Goal: Find specific fact: Find specific fact

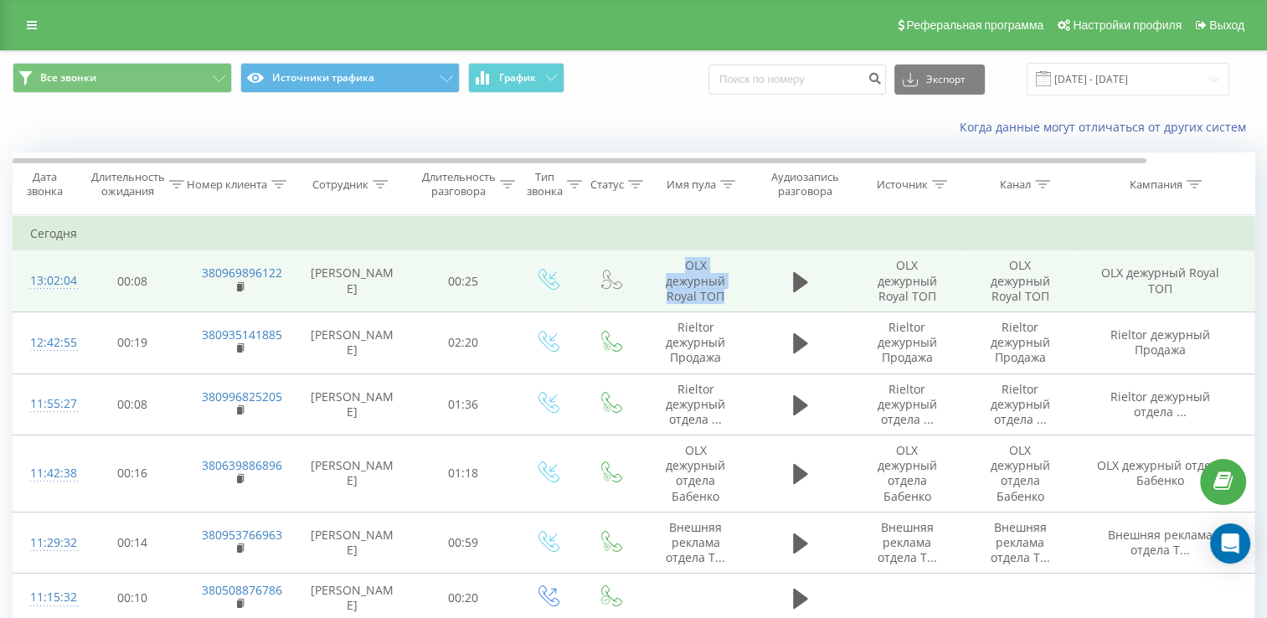
drag, startPoint x: 728, startPoint y: 296, endPoint x: 682, endPoint y: 269, distance: 53.7
click at [682, 269] on td "OLX дежурный Royal TОП" at bounding box center [695, 281] width 109 height 62
copy td "OLX дежурный Royal TОП"
click at [240, 289] on rect at bounding box center [239, 288] width 5 height 8
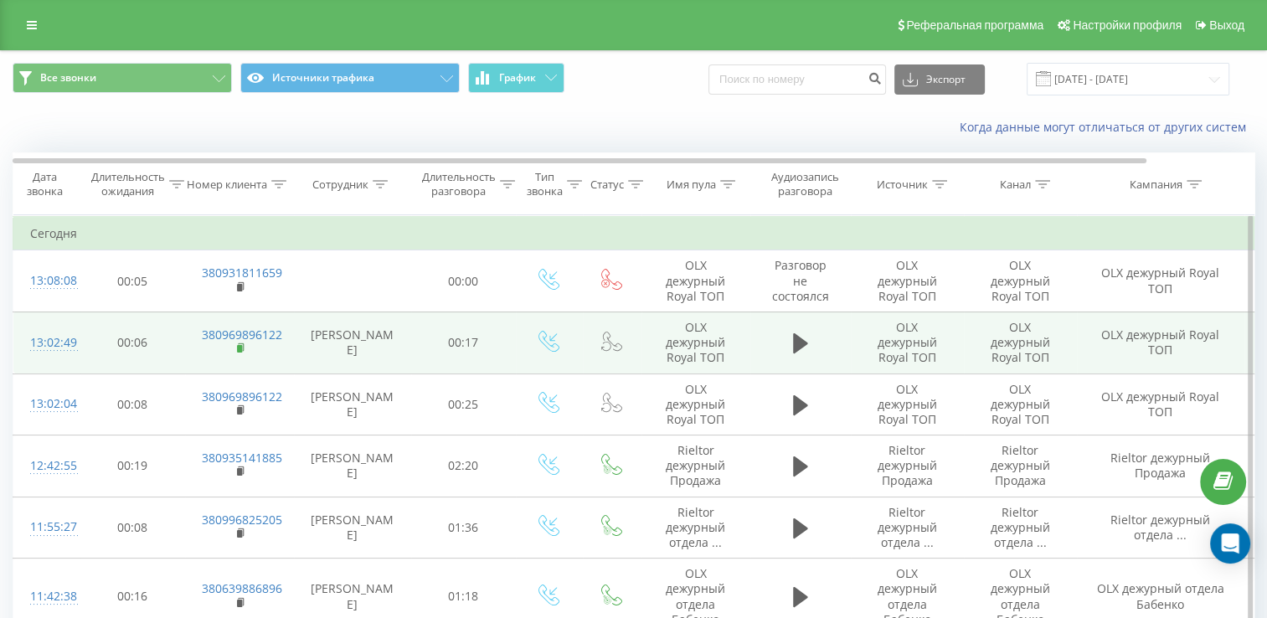
click at [238, 346] on rect at bounding box center [239, 349] width 5 height 8
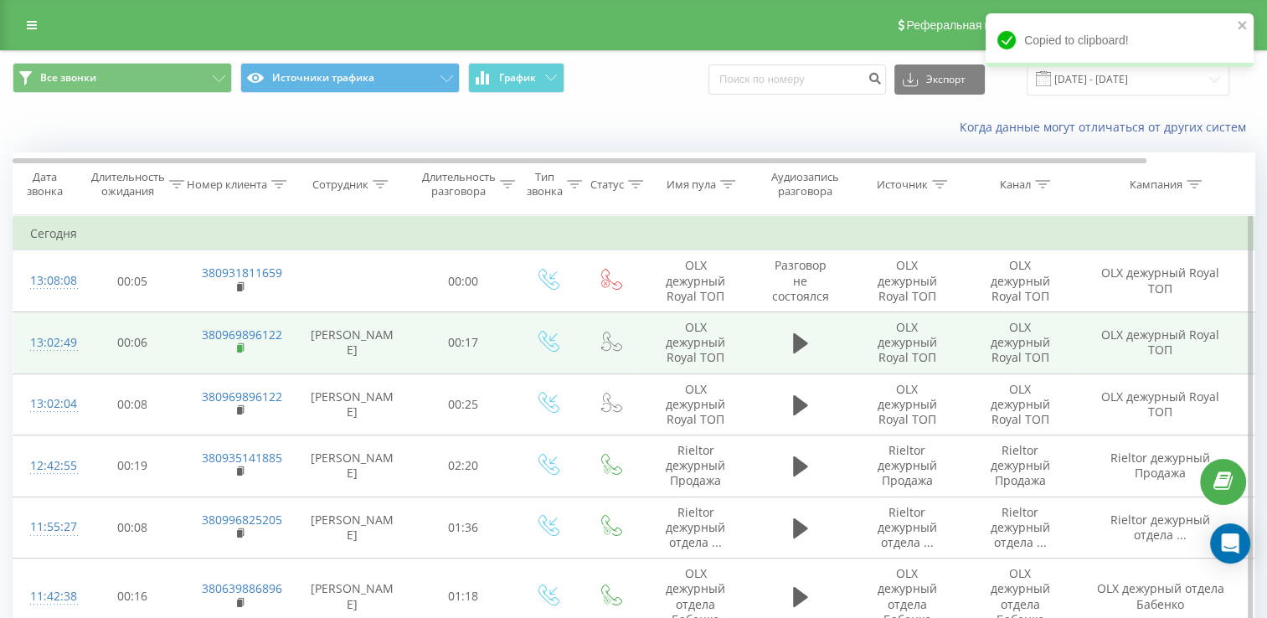
click at [239, 345] on rect at bounding box center [239, 349] width 5 height 8
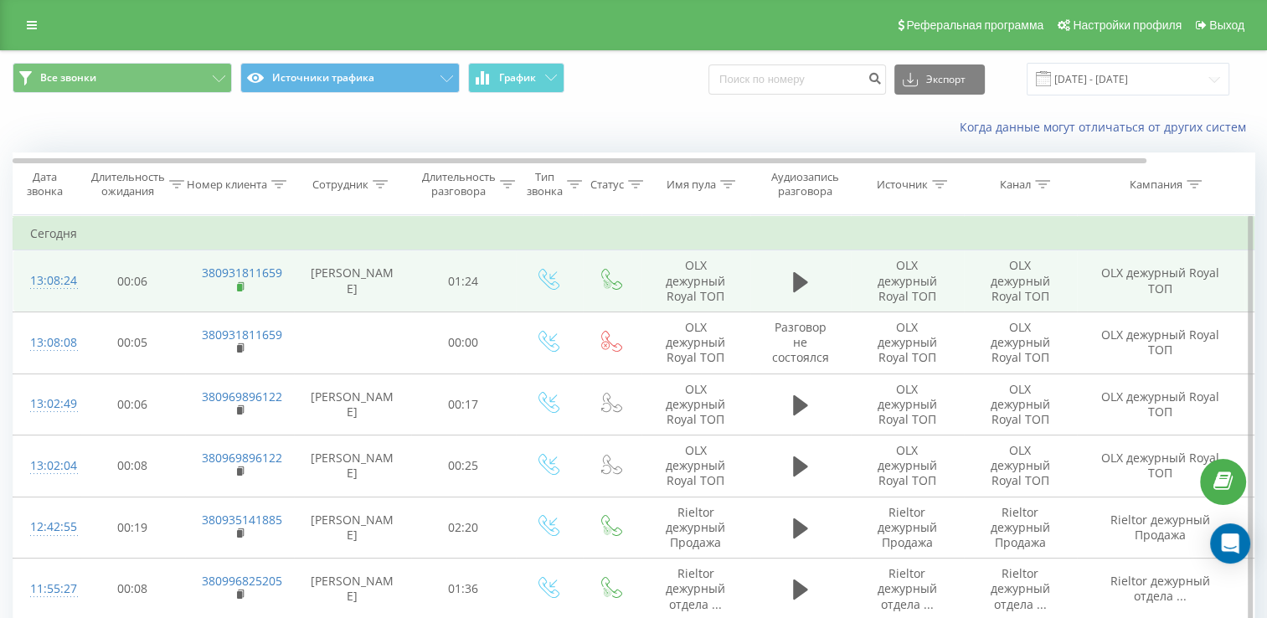
click at [239, 284] on rect at bounding box center [239, 288] width 5 height 8
drag, startPoint x: 688, startPoint y: 260, endPoint x: 730, endPoint y: 296, distance: 55.2
click at [730, 296] on td "OLX дежурный Royal TОП" at bounding box center [695, 281] width 109 height 62
copy td "OLX дежурный Royal TОП"
click at [241, 284] on rect at bounding box center [239, 288] width 5 height 8
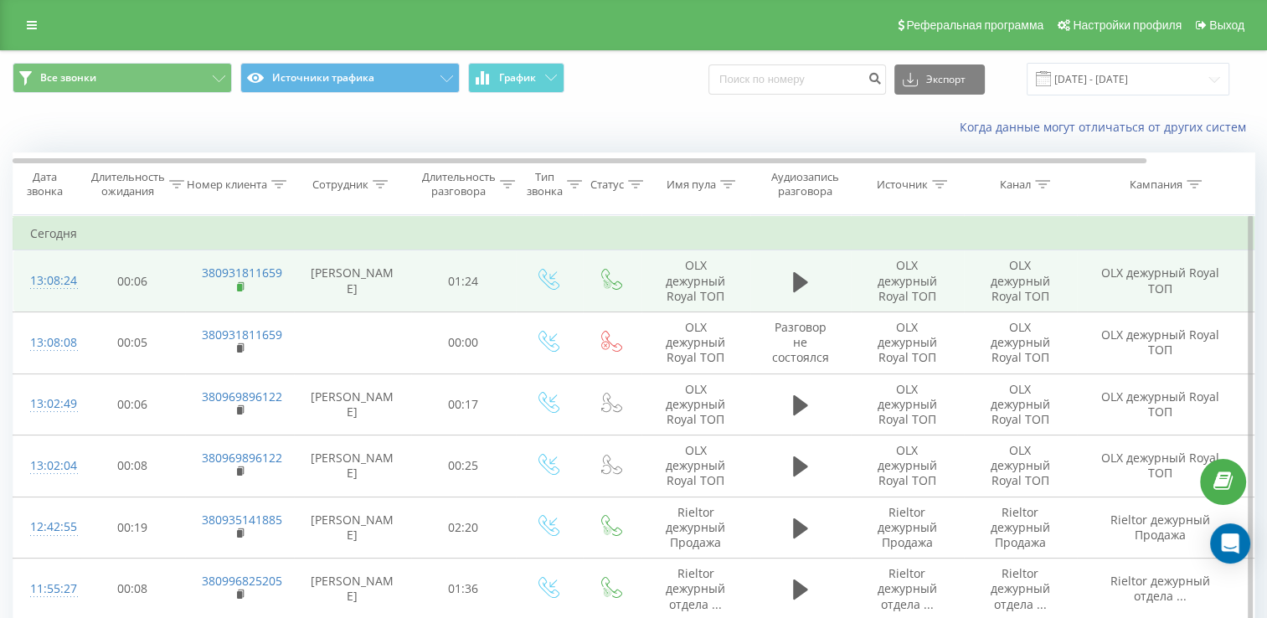
click at [238, 285] on rect at bounding box center [239, 288] width 5 height 8
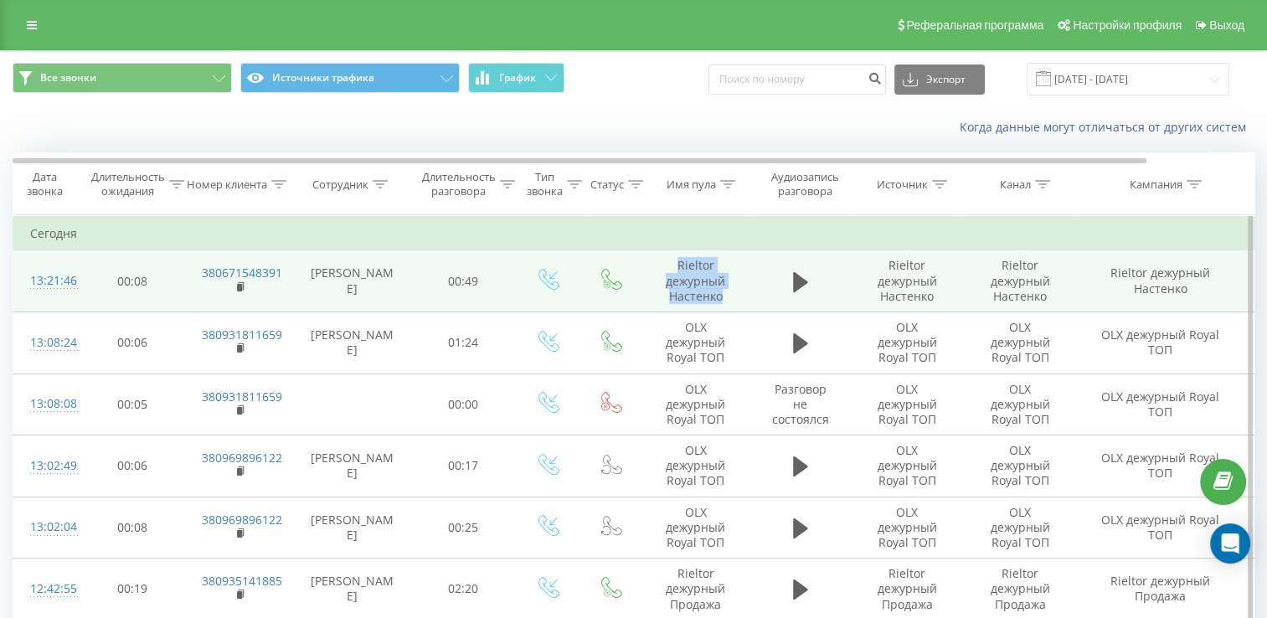
drag, startPoint x: 733, startPoint y: 301, endPoint x: 674, endPoint y: 263, distance: 70.4
click at [674, 263] on td "Rieltor дежурный Настенко" at bounding box center [695, 281] width 109 height 62
copy td "Rieltor дежурный Настенко"
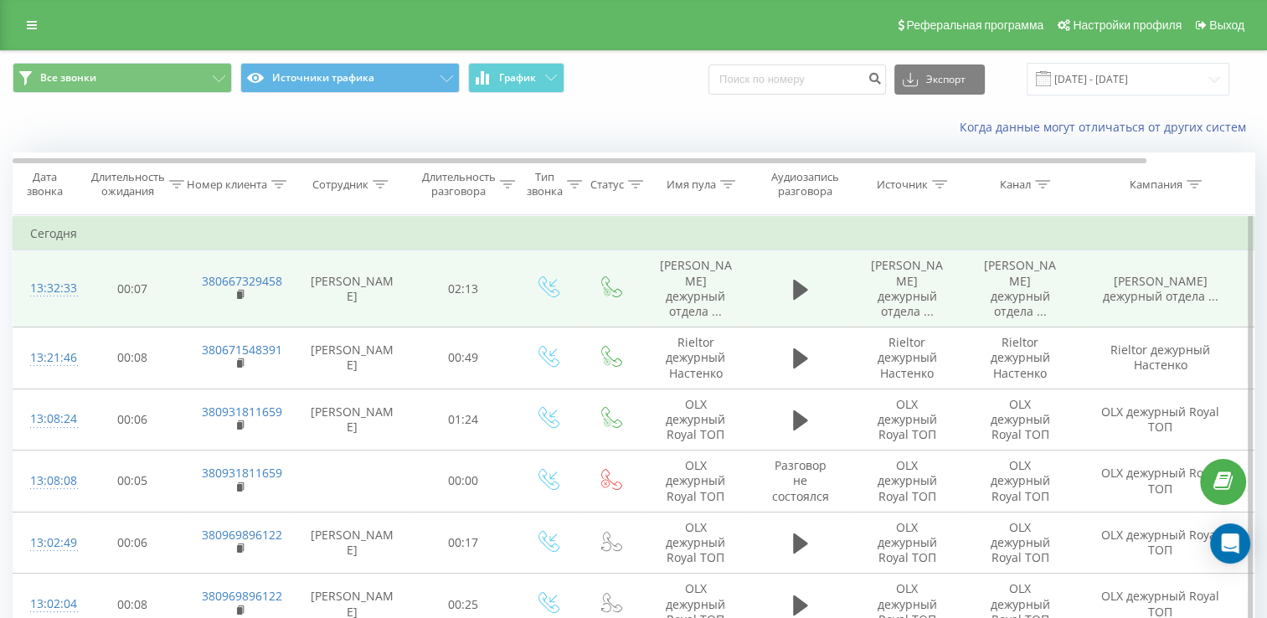
click at [696, 289] on span "[PERSON_NAME] дежурный отдела ..." at bounding box center [696, 288] width 72 height 62
drag, startPoint x: 671, startPoint y: 263, endPoint x: 742, endPoint y: 309, distance: 84.8
click at [742, 309] on td "[PERSON_NAME] дежурный отдела ..." at bounding box center [695, 288] width 109 height 77
copy span "[PERSON_NAME] дежурный отдела ..."
click at [238, 289] on icon at bounding box center [241, 295] width 9 height 12
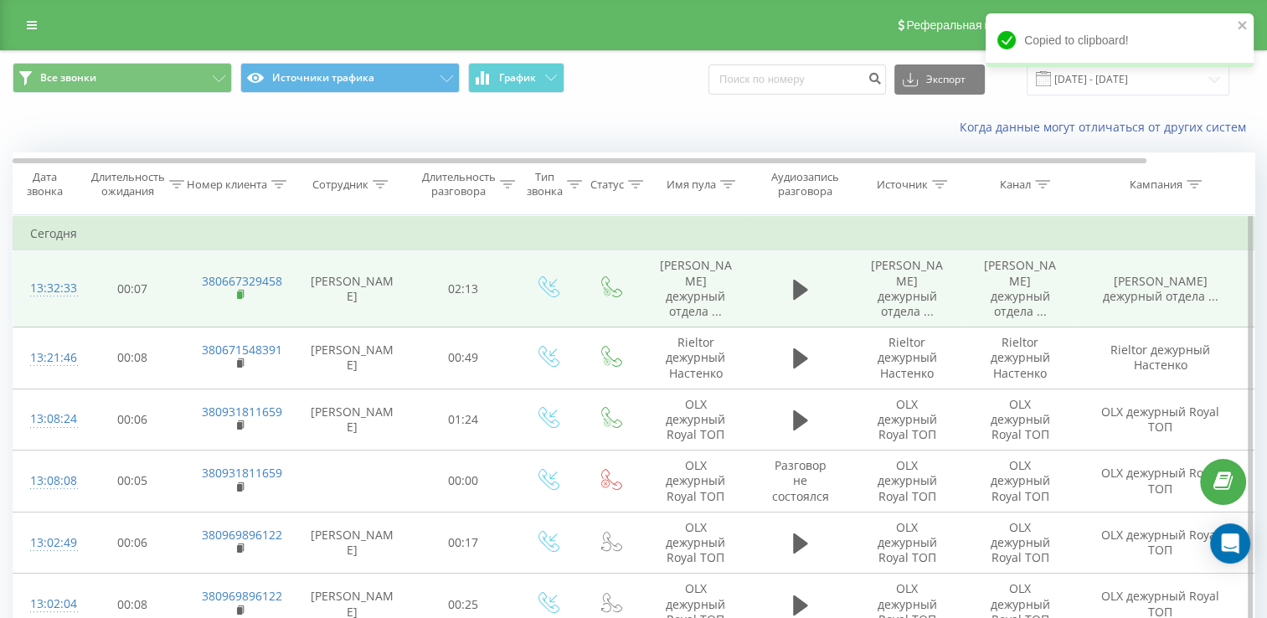
click at [239, 291] on rect at bounding box center [239, 295] width 5 height 8
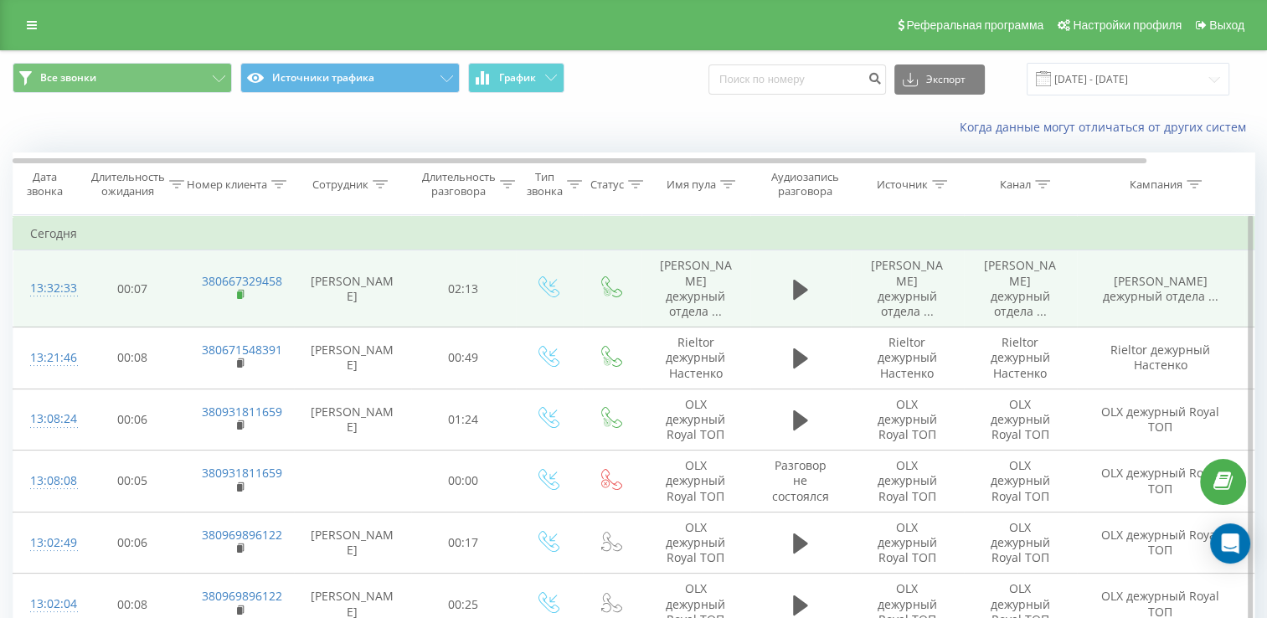
click at [238, 291] on rect at bounding box center [239, 295] width 5 height 8
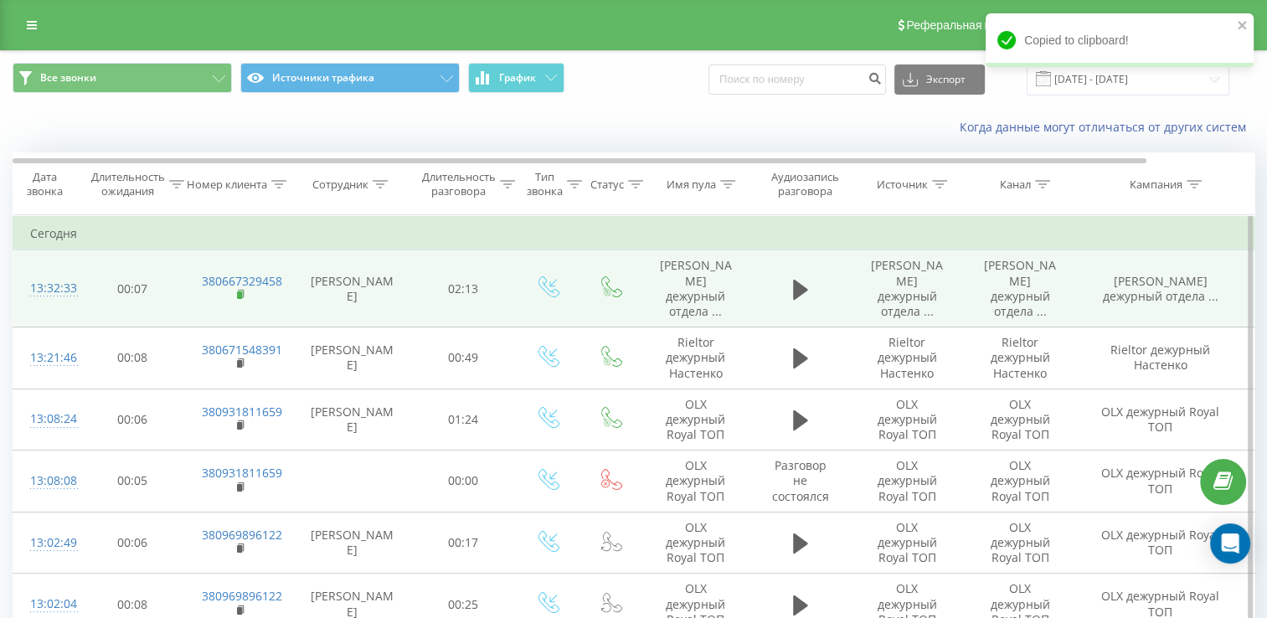
click at [241, 291] on rect at bounding box center [239, 295] width 5 height 8
click at [804, 285] on icon at bounding box center [800, 289] width 15 height 23
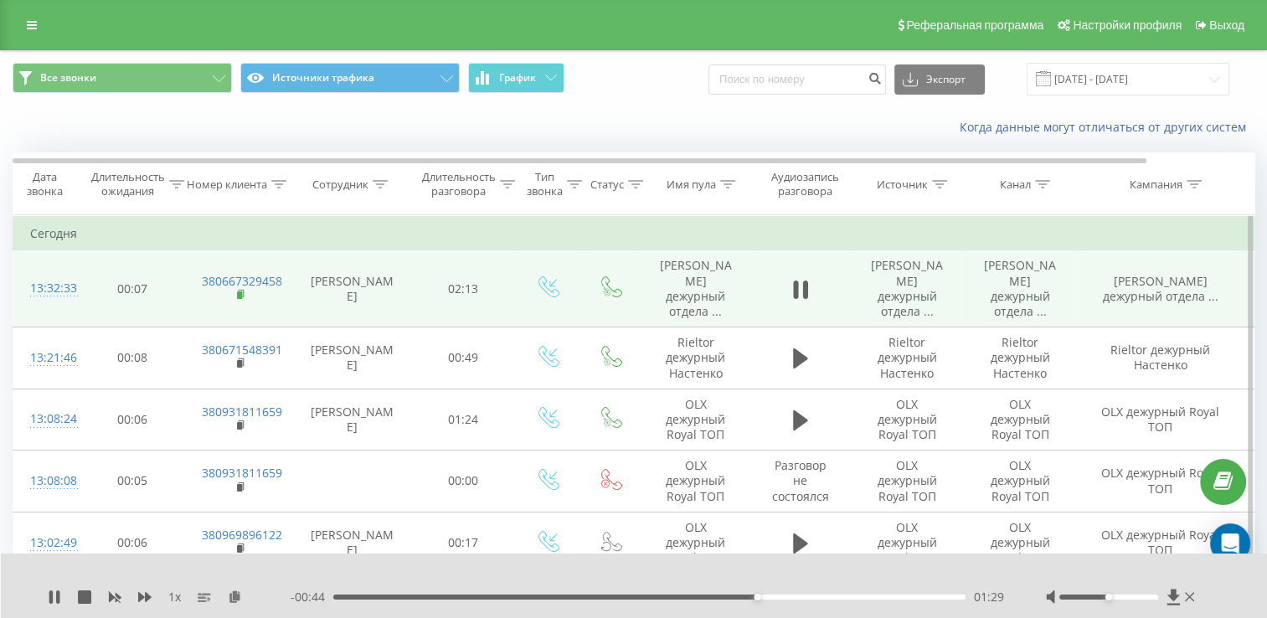
click at [239, 291] on rect at bounding box center [239, 295] width 5 height 8
click at [238, 291] on rect at bounding box center [239, 295] width 5 height 8
